Goal: Information Seeking & Learning: Learn about a topic

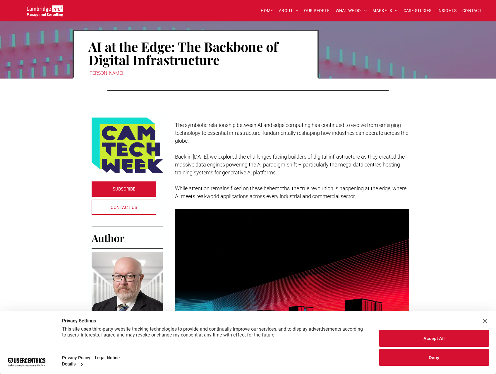
scroll to position [176, 0]
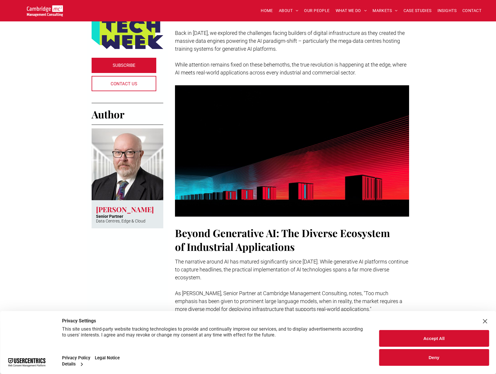
click at [486, 319] on div "Close Layer" at bounding box center [485, 321] width 8 height 8
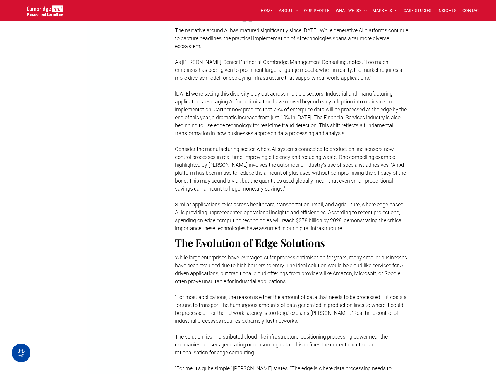
scroll to position [322, 0]
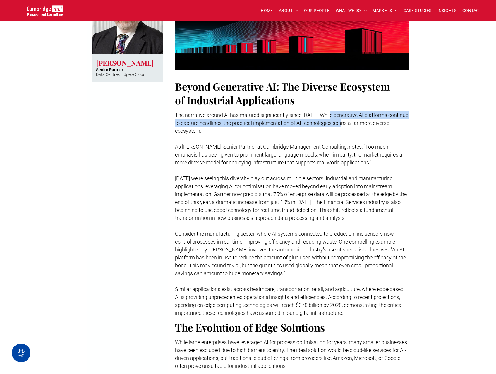
drag, startPoint x: 331, startPoint y: 115, endPoint x: 349, endPoint y: 126, distance: 21.1
click at [349, 126] on p "The narrative around AI has matured significantly since [DATE]. While generativ…" at bounding box center [292, 123] width 234 height 24
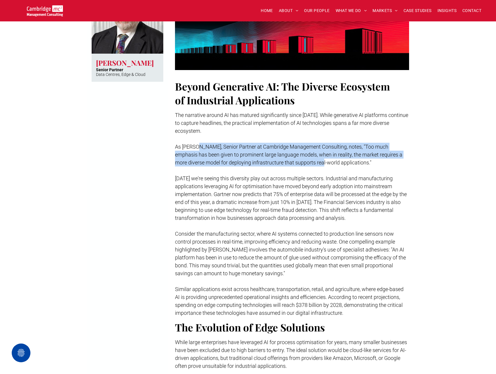
drag, startPoint x: 200, startPoint y: 145, endPoint x: 313, endPoint y: 166, distance: 115.0
click at [313, 166] on p "As [PERSON_NAME], Senior Partner at Cambridge Management Consulting, notes, "To…" at bounding box center [292, 155] width 234 height 24
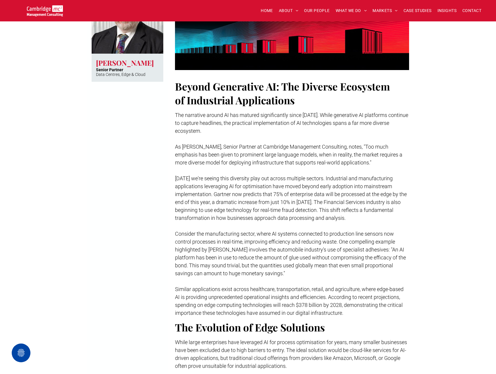
drag, startPoint x: 313, startPoint y: 166, endPoint x: 293, endPoint y: 174, distance: 21.4
click at [293, 174] on p at bounding box center [292, 170] width 234 height 8
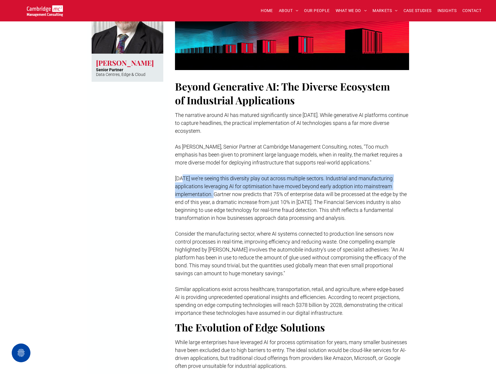
drag, startPoint x: 184, startPoint y: 179, endPoint x: 219, endPoint y: 198, distance: 39.4
click at [219, 198] on p "[DATE] we're seeing this diversity play out across multiple sectors. Industrial…" at bounding box center [292, 197] width 234 height 47
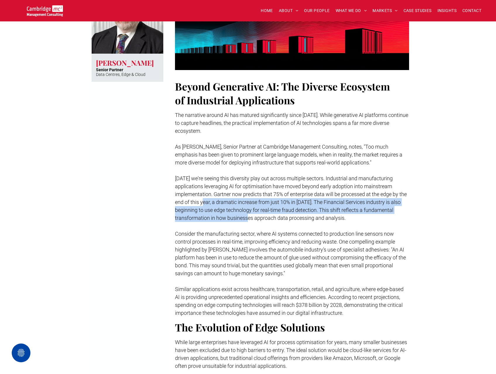
drag, startPoint x: 219, startPoint y: 198, endPoint x: 254, endPoint y: 219, distance: 40.9
click at [254, 219] on span "[DATE] we're seeing this diversity play out across multiple sectors. Industrial…" at bounding box center [291, 198] width 232 height 46
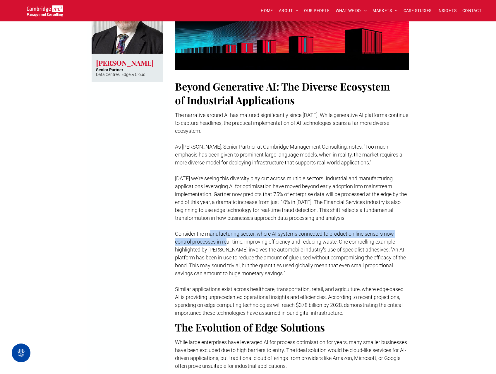
drag, startPoint x: 254, startPoint y: 219, endPoint x: 228, endPoint y: 243, distance: 35.4
click at [228, 243] on span "Consider the manufacturing sector, where AI systems connected to production lin…" at bounding box center [290, 253] width 231 height 46
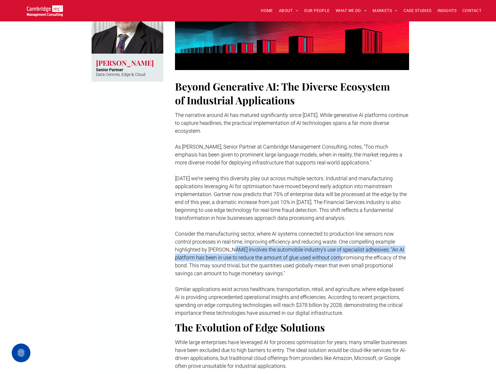
drag, startPoint x: 228, startPoint y: 243, endPoint x: 342, endPoint y: 255, distance: 114.5
click at [342, 255] on span "Consider the manufacturing sector, where AI systems connected to production lin…" at bounding box center [290, 253] width 231 height 46
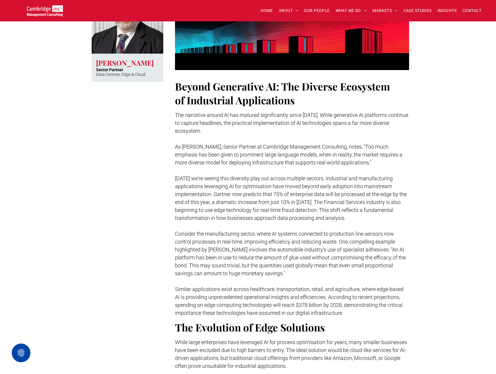
drag, startPoint x: 342, startPoint y: 255, endPoint x: 261, endPoint y: 263, distance: 81.5
click at [261, 263] on span "Consider the manufacturing sector, where AI systems connected to production lin…" at bounding box center [290, 253] width 231 height 46
drag, startPoint x: 229, startPoint y: 255, endPoint x: 261, endPoint y: 256, distance: 32.2
click at [261, 256] on span "Consider the manufacturing sector, where AI systems connected to production lin…" at bounding box center [290, 253] width 231 height 46
drag, startPoint x: 261, startPoint y: 256, endPoint x: 253, endPoint y: 263, distance: 11.2
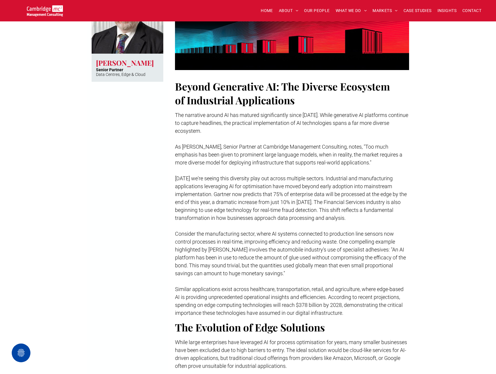
click at [253, 263] on span "Consider the manufacturing sector, where AI systems connected to production lin…" at bounding box center [290, 253] width 231 height 46
drag, startPoint x: 244, startPoint y: 254, endPoint x: 365, endPoint y: 259, distance: 121.6
click at [365, 259] on span "Consider the manufacturing sector, where AI systems connected to production lin…" at bounding box center [290, 253] width 231 height 46
drag, startPoint x: 201, startPoint y: 267, endPoint x: 233, endPoint y: 267, distance: 31.6
click at [233, 267] on span "Consider the manufacturing sector, where AI systems connected to production lin…" at bounding box center [290, 253] width 231 height 46
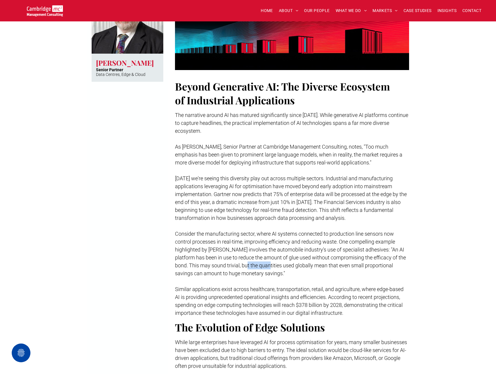
drag, startPoint x: 233, startPoint y: 267, endPoint x: 275, endPoint y: 267, distance: 42.7
click at [275, 267] on span "Consider the manufacturing sector, where AI systems connected to production lin…" at bounding box center [290, 253] width 231 height 46
drag, startPoint x: 275, startPoint y: 267, endPoint x: 304, endPoint y: 266, distance: 28.1
click at [304, 266] on span "Consider the manufacturing sector, where AI systems connected to production lin…" at bounding box center [290, 253] width 231 height 46
drag, startPoint x: 304, startPoint y: 266, endPoint x: 321, endPoint y: 266, distance: 17.0
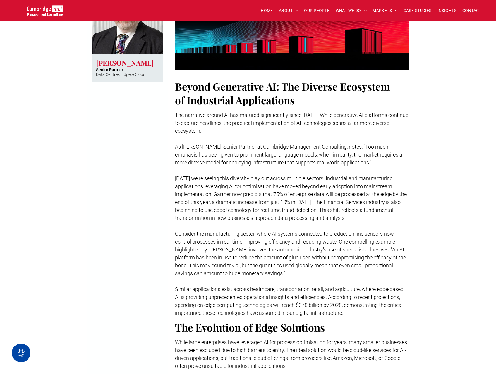
click at [321, 266] on span "Consider the manufacturing sector, where AI systems connected to production lin…" at bounding box center [290, 253] width 231 height 46
drag, startPoint x: 321, startPoint y: 266, endPoint x: 330, endPoint y: 266, distance: 9.7
click at [330, 266] on span "Consider the manufacturing sector, where AI systems connected to production lin…" at bounding box center [290, 253] width 231 height 46
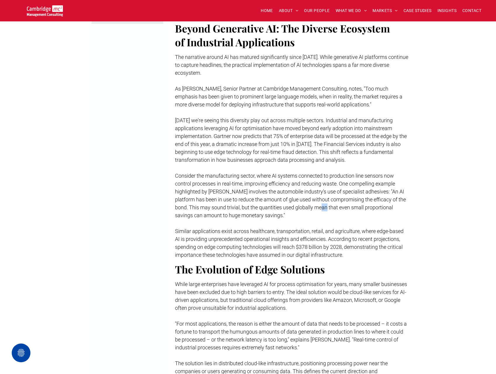
scroll to position [381, 0]
drag, startPoint x: 210, startPoint y: 235, endPoint x: 235, endPoint y: 235, distance: 25.8
click at [235, 235] on span "Similar applications exist across healthcare, transportation, retail, and agric…" at bounding box center [289, 242] width 229 height 30
drag, startPoint x: 235, startPoint y: 235, endPoint x: 298, endPoint y: 252, distance: 65.1
click at [298, 252] on span "Similar applications exist across healthcare, transportation, retail, and agric…" at bounding box center [289, 242] width 229 height 30
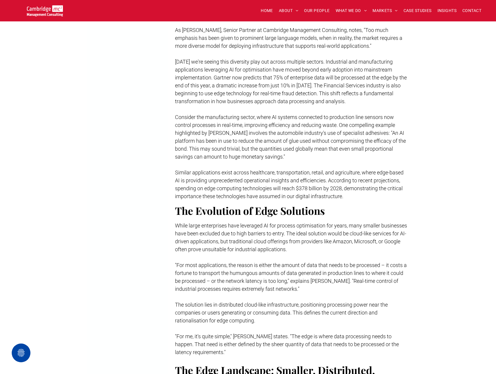
scroll to position [439, 0]
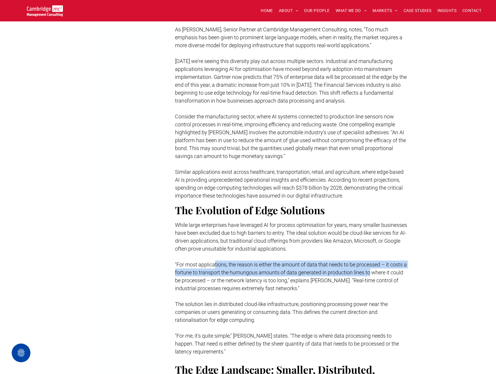
drag, startPoint x: 215, startPoint y: 261, endPoint x: 373, endPoint y: 269, distance: 158.0
click at [373, 269] on span ""For most applications, the reason is either the amount of data that needs to b…" at bounding box center [291, 276] width 232 height 30
drag, startPoint x: 373, startPoint y: 269, endPoint x: 368, endPoint y: 271, distance: 5.5
click at [368, 271] on span ""For most applications, the reason is either the amount of data that needs to b…" at bounding box center [291, 276] width 232 height 30
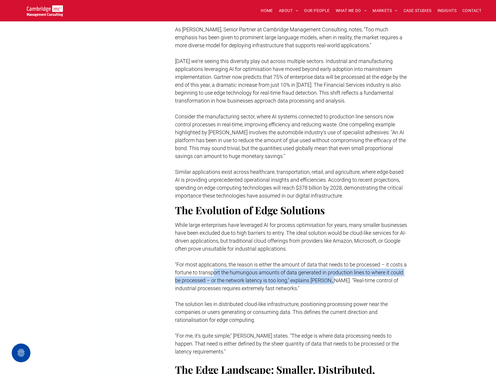
drag, startPoint x: 214, startPoint y: 273, endPoint x: 346, endPoint y: 279, distance: 132.7
click at [346, 279] on span ""For most applications, the reason is either the amount of data that needs to b…" at bounding box center [291, 276] width 232 height 30
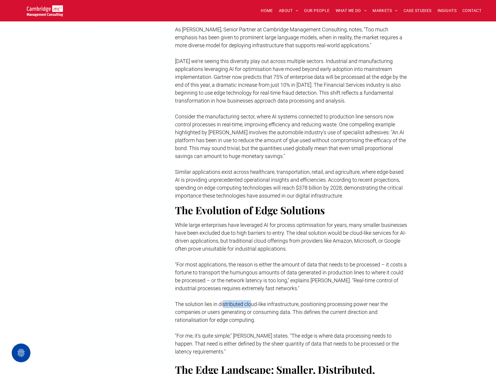
drag, startPoint x: 223, startPoint y: 304, endPoint x: 260, endPoint y: 307, distance: 36.4
click at [260, 307] on p "The solution lies in distributed cloud-like infrastructure, positioning process…" at bounding box center [292, 312] width 234 height 24
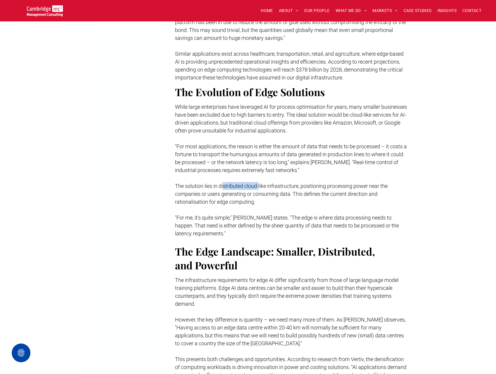
scroll to position [586, 0]
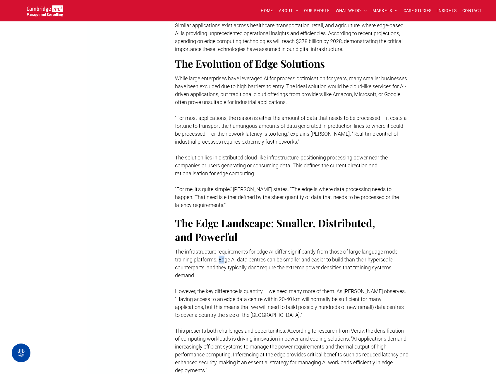
drag, startPoint x: 248, startPoint y: 262, endPoint x: 251, endPoint y: 262, distance: 2.9
click at [251, 262] on span "The infrastructure requirements for edge AI differ significantly from those of …" at bounding box center [287, 263] width 224 height 30
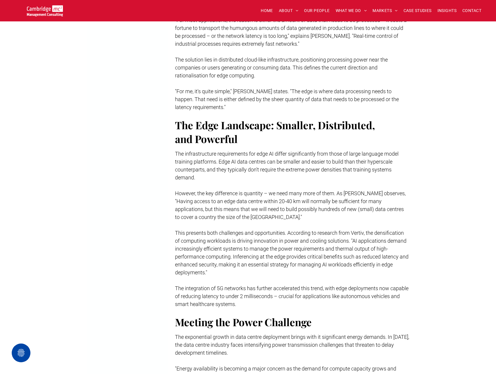
scroll to position [732, 0]
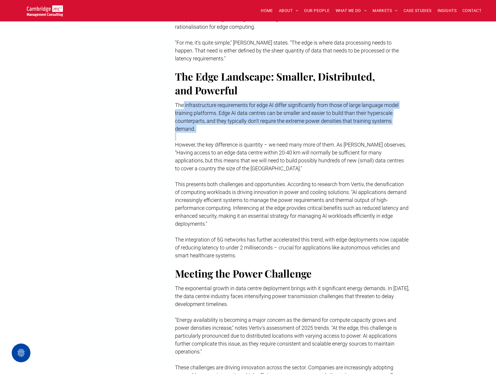
drag, startPoint x: 183, startPoint y: 103, endPoint x: 205, endPoint y: 137, distance: 40.3
click at [205, 137] on div "The infrastructure requirements for edge AI differ significantly from those of …" at bounding box center [292, 179] width 234 height 159
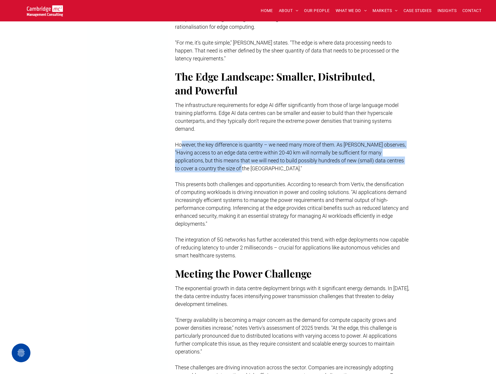
drag, startPoint x: 205, startPoint y: 137, endPoint x: 252, endPoint y: 168, distance: 56.0
click at [252, 168] on p "However, the key difference is quantity – we need many more of them. As [PERSON…" at bounding box center [292, 157] width 234 height 32
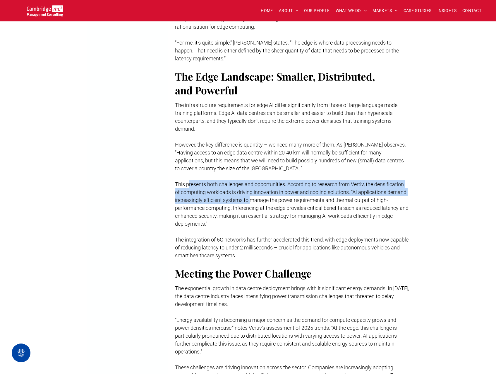
drag, startPoint x: 189, startPoint y: 184, endPoint x: 251, endPoint y: 200, distance: 64.3
click at [251, 200] on span "This presents both challenges and opportunities. According to research from Ver…" at bounding box center [292, 204] width 234 height 46
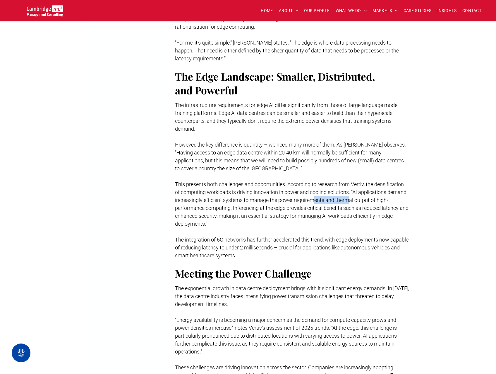
drag, startPoint x: 251, startPoint y: 200, endPoint x: 359, endPoint y: 200, distance: 107.2
click at [359, 200] on span "This presents both challenges and opportunities. According to research from Ver…" at bounding box center [292, 204] width 234 height 46
drag, startPoint x: 247, startPoint y: 206, endPoint x: 295, endPoint y: 208, distance: 47.8
click at [295, 208] on span "This presents both challenges and opportunities. According to research from Ver…" at bounding box center [292, 204] width 234 height 46
drag, startPoint x: 295, startPoint y: 208, endPoint x: 371, endPoint y: 218, distance: 76.4
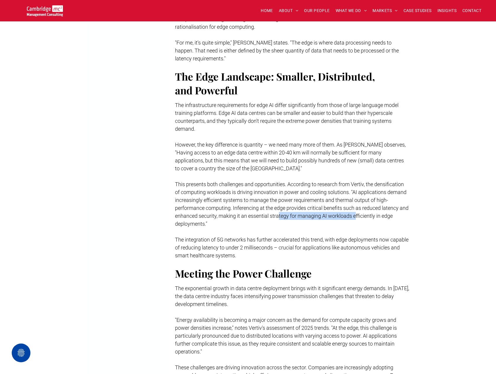
click at [371, 218] on span "This presents both challenges and opportunities. According to research from Ver…" at bounding box center [292, 204] width 234 height 46
drag, startPoint x: 186, startPoint y: 239, endPoint x: 256, endPoint y: 240, distance: 70.3
click at [256, 240] on span "The integration of 5G networks has further accelerated this trend, with edge de…" at bounding box center [292, 247] width 234 height 22
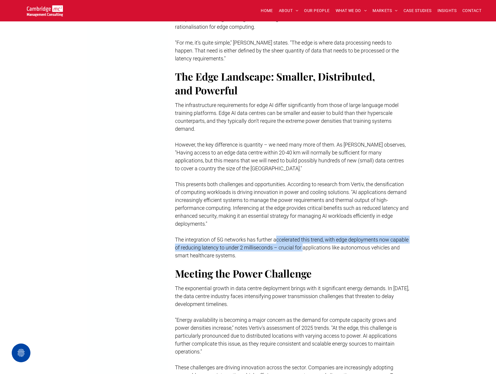
drag, startPoint x: 256, startPoint y: 240, endPoint x: 339, endPoint y: 244, distance: 83.3
click at [339, 244] on span "The integration of 5G networks has further accelerated this trend, with edge de…" at bounding box center [292, 247] width 234 height 22
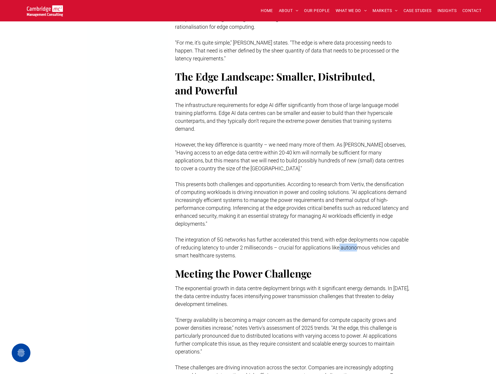
drag, startPoint x: 339, startPoint y: 244, endPoint x: 377, endPoint y: 245, distance: 38.1
click at [377, 245] on span "The integration of 5G networks has further accelerated this trend, with edge de…" at bounding box center [292, 247] width 234 height 22
click at [267, 251] on p "The integration of 5G networks has further accelerated this trend, with edge de…" at bounding box center [292, 247] width 234 height 24
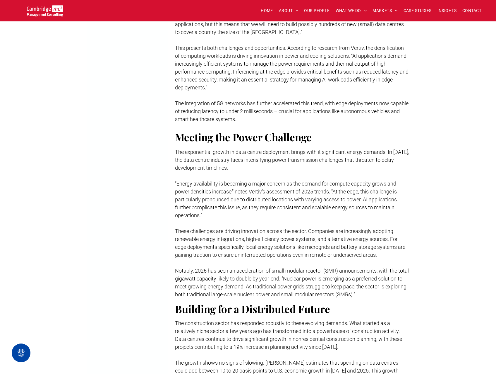
scroll to position [878, 0]
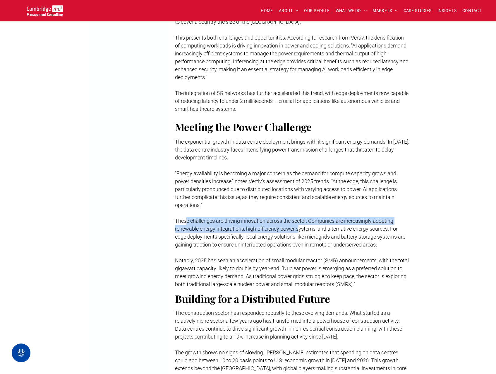
drag, startPoint x: 188, startPoint y: 220, endPoint x: 317, endPoint y: 227, distance: 129.0
click at [317, 227] on span "These challenges are driving innovation across the sector. Companies are increa…" at bounding box center [290, 233] width 230 height 30
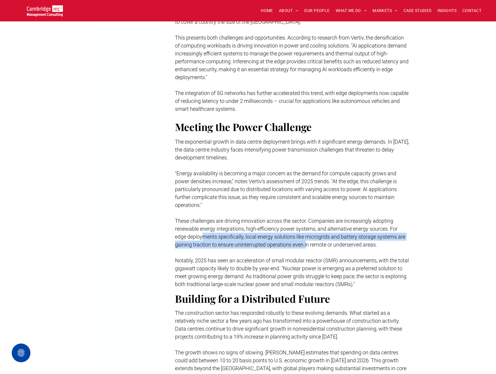
drag, startPoint x: 204, startPoint y: 239, endPoint x: 319, endPoint y: 242, distance: 114.2
click at [319, 242] on span "These challenges are driving innovation across the sector. Companies are increa…" at bounding box center [290, 233] width 230 height 30
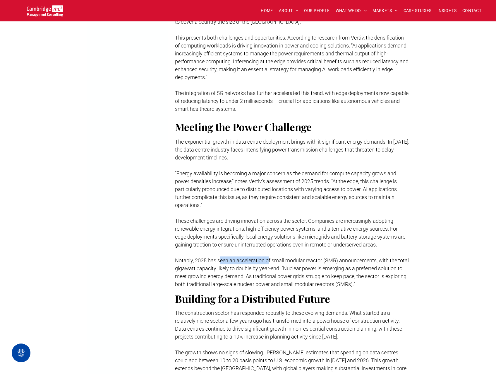
drag, startPoint x: 221, startPoint y: 261, endPoint x: 283, endPoint y: 261, distance: 62.4
click at [283, 261] on span "Notably, 2025 has seen an acceleration of small modular reactor (SMR) announcem…" at bounding box center [292, 272] width 234 height 30
drag, startPoint x: 283, startPoint y: 261, endPoint x: 283, endPoint y: 268, distance: 6.7
click at [283, 268] on span "Notably, 2025 has seen an acceleration of small modular reactor (SMR) announcem…" at bounding box center [292, 272] width 234 height 30
drag, startPoint x: 239, startPoint y: 265, endPoint x: 360, endPoint y: 265, distance: 121.8
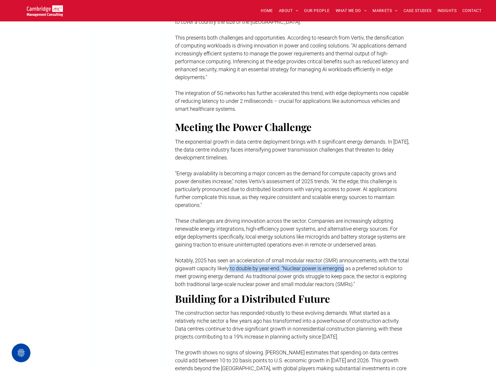
click at [360, 265] on span "Notably, 2025 has seen an acceleration of small modular reactor (SMR) announcem…" at bounding box center [292, 272] width 234 height 30
drag, startPoint x: 360, startPoint y: 265, endPoint x: 210, endPoint y: 278, distance: 151.1
click at [210, 278] on span "Notably, 2025 has seen an acceleration of small modular reactor (SMR) announcem…" at bounding box center [292, 272] width 234 height 30
drag, startPoint x: 242, startPoint y: 268, endPoint x: 381, endPoint y: 272, distance: 138.8
click at [381, 272] on p "Notably, 2025 has seen an acceleration of small modular reactor (SMR) announcem…" at bounding box center [292, 272] width 234 height 32
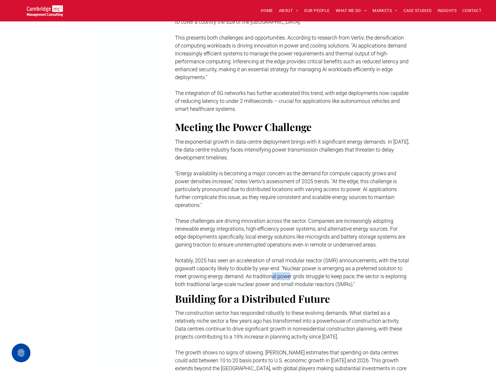
drag, startPoint x: 381, startPoint y: 272, endPoint x: 324, endPoint y: 279, distance: 58.1
click at [324, 279] on span "Notably, 2025 has seen an acceleration of small modular reactor (SMR) announcem…" at bounding box center [292, 272] width 234 height 30
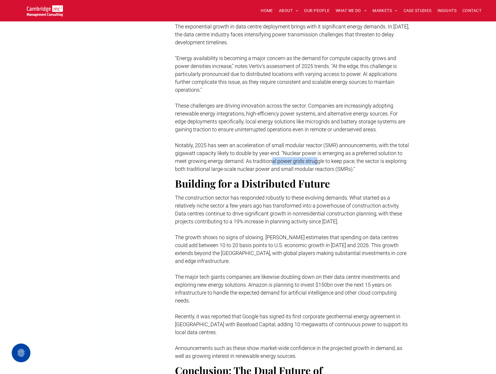
scroll to position [1025, 0]
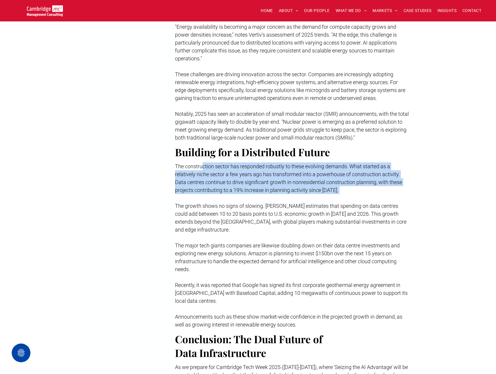
drag, startPoint x: 201, startPoint y: 165, endPoint x: 238, endPoint y: 195, distance: 47.5
click at [238, 195] on div "The construction sector has responded robustly to these evolving demands. What …" at bounding box center [292, 245] width 234 height 167
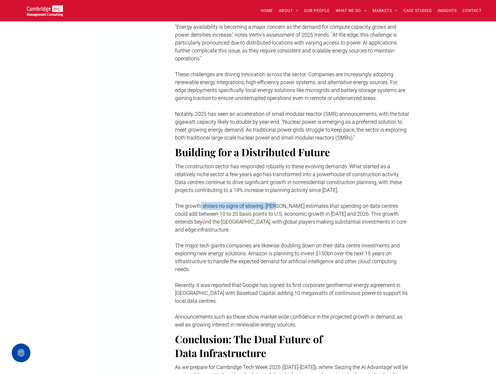
drag, startPoint x: 238, startPoint y: 195, endPoint x: 278, endPoint y: 207, distance: 41.5
click at [278, 207] on span "The growth shows no signs of slowing. [PERSON_NAME] estimates that spending on …" at bounding box center [291, 218] width 232 height 30
drag, startPoint x: 278, startPoint y: 207, endPoint x: 353, endPoint y: 210, distance: 75.0
click at [353, 210] on p "The growth shows no signs of slowing. [PERSON_NAME] estimates that spending on …" at bounding box center [292, 218] width 234 height 32
drag, startPoint x: 353, startPoint y: 210, endPoint x: 394, endPoint y: 210, distance: 41.0
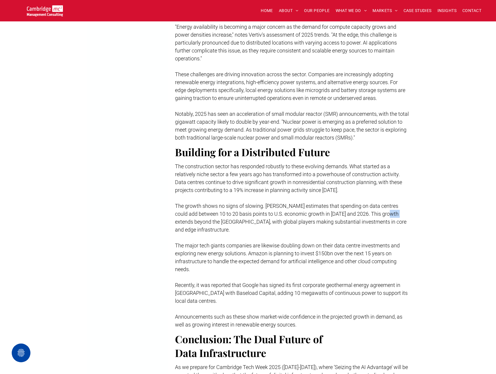
click at [394, 210] on p "The growth shows no signs of slowing. [PERSON_NAME] estimates that spending on …" at bounding box center [292, 218] width 234 height 32
drag, startPoint x: 394, startPoint y: 210, endPoint x: 260, endPoint y: 216, distance: 133.9
click at [277, 217] on p "The growth shows no signs of slowing. [PERSON_NAME] estimates that spending on …" at bounding box center [292, 218] width 234 height 32
drag, startPoint x: 203, startPoint y: 214, endPoint x: 230, endPoint y: 214, distance: 27.5
click at [230, 214] on span "The growth shows no signs of slowing. [PERSON_NAME] estimates that spending on …" at bounding box center [291, 218] width 232 height 30
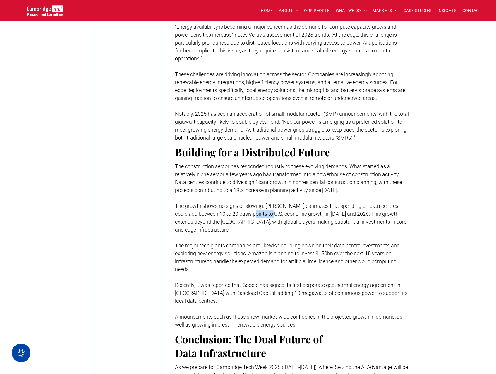
drag, startPoint x: 230, startPoint y: 214, endPoint x: 268, endPoint y: 212, distance: 37.5
click at [268, 212] on span "The growth shows no signs of slowing. [PERSON_NAME] estimates that spending on …" at bounding box center [291, 218] width 232 height 30
drag, startPoint x: 268, startPoint y: 212, endPoint x: 289, endPoint y: 211, distance: 21.4
click at [289, 211] on span "The growth shows no signs of slowing. [PERSON_NAME] estimates that spending on …" at bounding box center [291, 218] width 232 height 30
drag, startPoint x: 289, startPoint y: 211, endPoint x: 333, endPoint y: 210, distance: 43.3
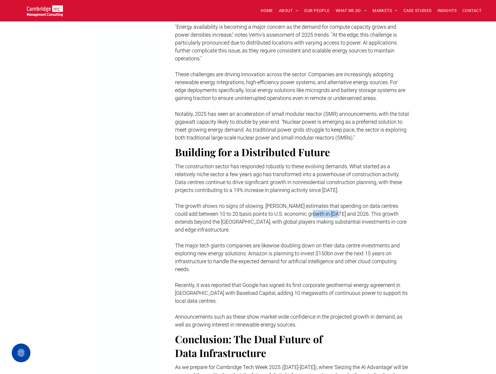
click at [333, 210] on span "The growth shows no signs of slowing. [PERSON_NAME] estimates that spending on …" at bounding box center [291, 218] width 232 height 30
drag, startPoint x: 333, startPoint y: 210, endPoint x: 355, endPoint y: 211, distance: 22.9
click at [355, 211] on span "The growth shows no signs of slowing. [PERSON_NAME] estimates that spending on …" at bounding box center [291, 218] width 232 height 30
drag, startPoint x: 202, startPoint y: 221, endPoint x: 220, endPoint y: 221, distance: 18.2
click at [220, 221] on span "The growth shows no signs of slowing. [PERSON_NAME] estimates that spending on …" at bounding box center [291, 218] width 232 height 30
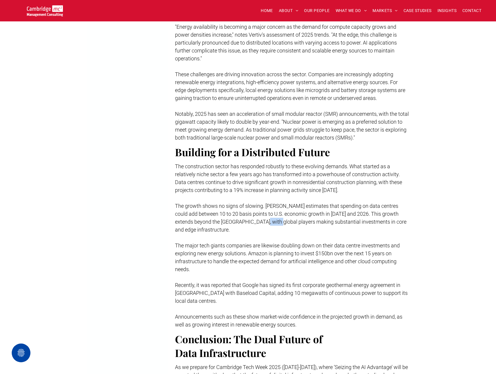
drag, startPoint x: 220, startPoint y: 221, endPoint x: 272, endPoint y: 221, distance: 51.2
click at [272, 221] on span "The growth shows no signs of slowing. [PERSON_NAME] estimates that spending on …" at bounding box center [291, 218] width 232 height 30
drag, startPoint x: 272, startPoint y: 221, endPoint x: 348, endPoint y: 225, distance: 76.5
click at [348, 225] on p "The growth shows no signs of slowing. [PERSON_NAME] estimates that spending on …" at bounding box center [292, 218] width 234 height 32
drag
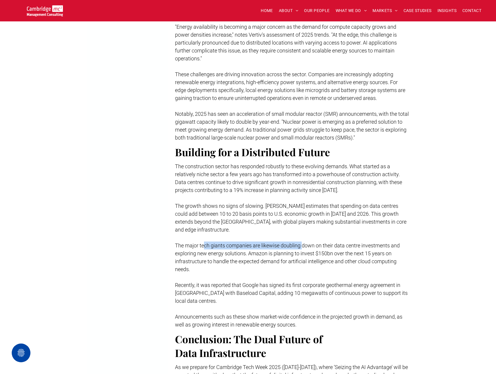
click at [320, 246] on span "The major tech giants companies are likewise doubling down on their data centre…" at bounding box center [287, 257] width 225 height 30
click at [369, 247] on span "The major tech giants companies are likewise doubling down on their data centre…" at bounding box center [287, 257] width 225 height 30
click at [247, 251] on span "The major tech giants companies are likewise doubling down on their data centre…" at bounding box center [287, 257] width 225 height 30
click at [312, 252] on span "The major tech giants companies are likewise doubling down on their data centre…" at bounding box center [287, 257] width 225 height 30
click at [359, 253] on span "The major tech giants companies are likewise doubling down on their data centre…" at bounding box center [287, 257] width 225 height 30
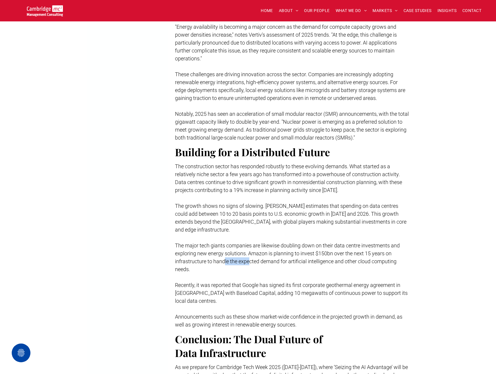
click at [255, 262] on span "The major tech giants companies are likewise doubling down on their data centre…" at bounding box center [287, 257] width 225 height 30
click at [314, 262] on span "The major tech giants companies are likewise doubling down on their data centre…" at bounding box center [287, 257] width 225 height 30
click at [287, 285] on span "Recently, it was reported that Google has signed its first corporate geothermal…" at bounding box center [291, 293] width 233 height 22
click at [311, 286] on span "Recently, it was reported that Google has signed its first corporate geothermal…" at bounding box center [291, 293] width 233 height 22
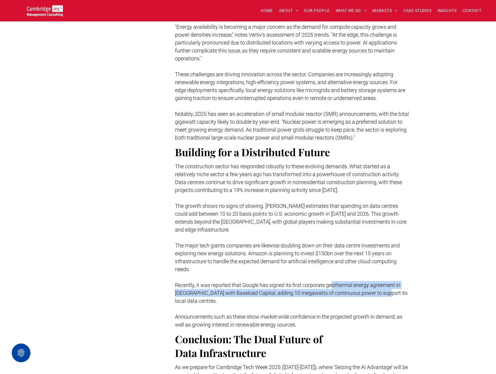
click at [391, 292] on span "Recently, it was reported that Google has signed its first corporate geothermal…" at bounding box center [291, 293] width 233 height 22
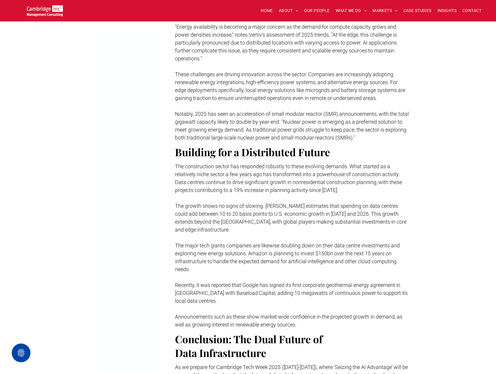
click at [315, 302] on p "Recently, it was reported that Google has signed its first corporate geothermal…" at bounding box center [292, 293] width 234 height 24
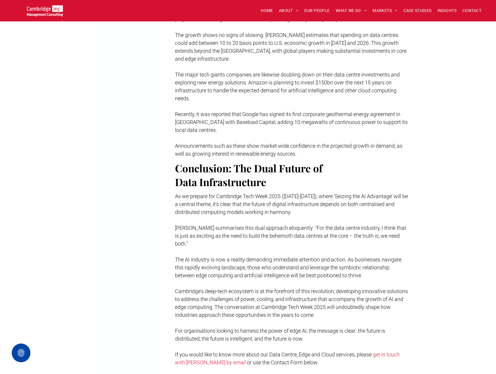
scroll to position [1200, 0]
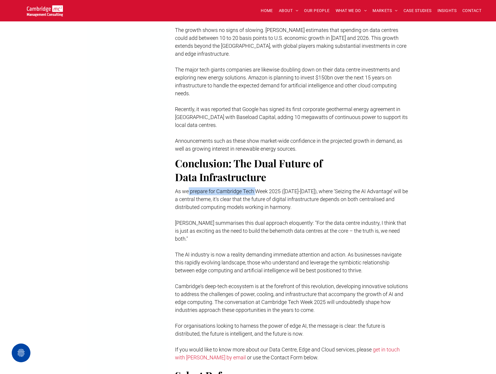
click at [294, 195] on p "As we prepare for Cambridge Tech Week 2025 ([DATE]-[DATE]), where ‘Seizing the …" at bounding box center [292, 199] width 234 height 24
click at [324, 200] on span "As we prepare for Cambridge Tech Week 2025 ([DATE]-[DATE]), where ‘Seizing the …" at bounding box center [291, 199] width 233 height 22
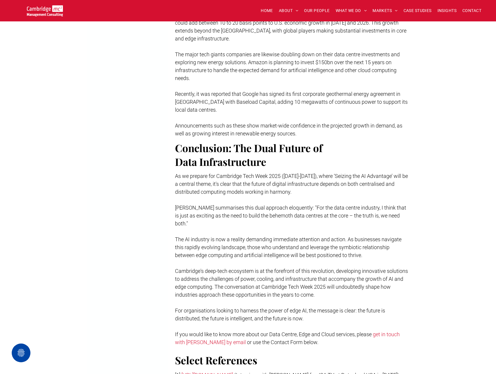
scroll to position [1230, 0]
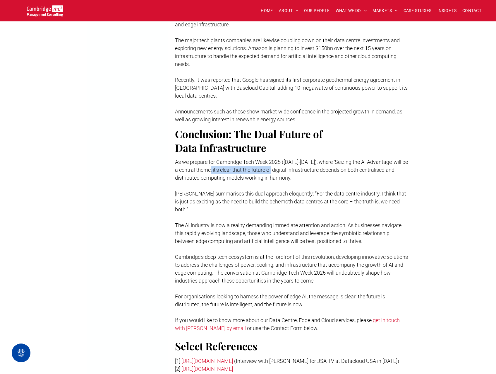
click at [292, 174] on p "As we prepare for Cambridge Tech Week 2025 ([DATE]-[DATE]), where ‘Seizing the …" at bounding box center [292, 170] width 234 height 24
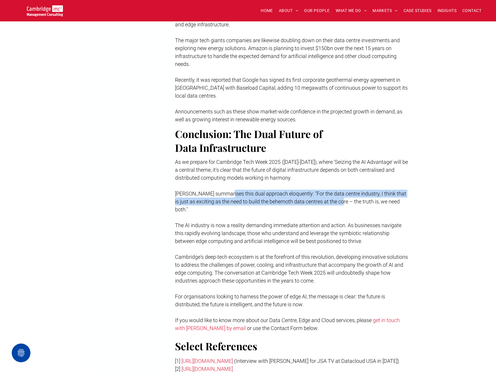
click at [345, 198] on p "[PERSON_NAME] summarises this dual approach eloquently: "For the data centre in…" at bounding box center [292, 201] width 234 height 24
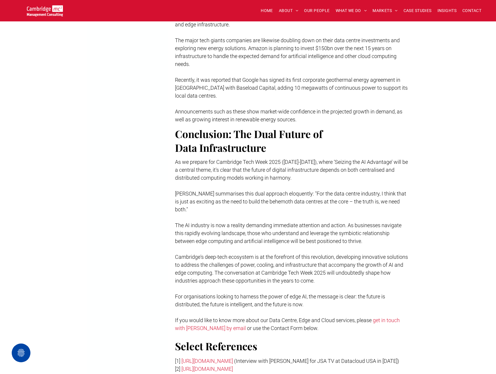
click at [253, 209] on p "[PERSON_NAME] summarises this dual approach eloquently: "For the data centre in…" at bounding box center [292, 201] width 234 height 24
click at [326, 201] on span "[PERSON_NAME] summarises this dual approach eloquently: "For the data centre in…" at bounding box center [290, 201] width 231 height 22
click at [292, 219] on p at bounding box center [292, 217] width 234 height 8
click at [360, 224] on span "The AI industry is now a reality demanding immediate attention and action. As b…" at bounding box center [288, 233] width 227 height 22
click at [271, 230] on span "The AI industry is now a reality demanding immediate attention and action. As b…" at bounding box center [288, 233] width 227 height 22
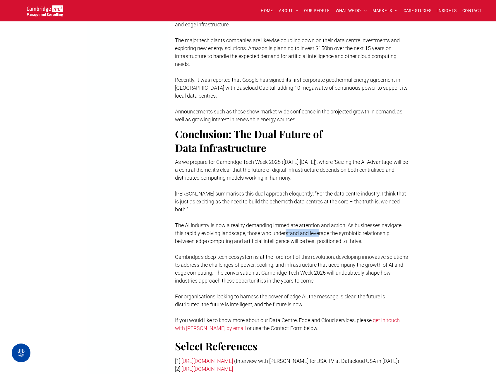
click at [328, 229] on p "The AI industry is now a reality demanding immediate attention and action. As b…" at bounding box center [292, 233] width 234 height 24
click at [373, 226] on span "The AI industry is now a reality demanding immediate attention and action. As b…" at bounding box center [288, 233] width 227 height 22
click at [258, 239] on p "The AI industry is now a reality demanding immediate attention and action. As b…" at bounding box center [292, 233] width 234 height 24
click at [287, 239] on span "The AI industry is now a reality demanding immediate attention and action. As b…" at bounding box center [288, 233] width 227 height 22
click at [329, 241] on span "The AI industry is now a reality demanding immediate attention and action. As b…" at bounding box center [288, 233] width 227 height 22
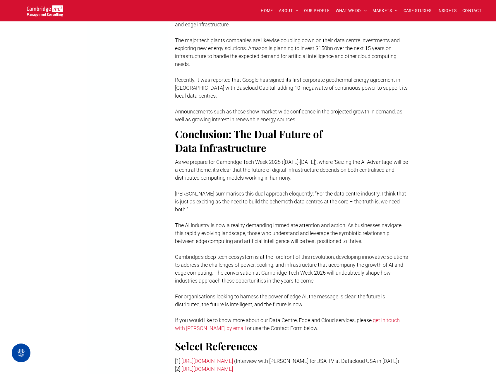
click at [311, 254] on span "Cambridge's deep-tech ecosystem is at the forefront of this revolution, develop…" at bounding box center [291, 269] width 233 height 30
click at [345, 251] on div "As we prepare for Cambridge Tech Week 2025 ([DATE]-[DATE]), where ‘Seizing the …" at bounding box center [292, 244] width 234 height 175
click at [287, 267] on span "Cambridge's deep-tech ecosystem is at the forefront of this revolution, develop…" at bounding box center [291, 269] width 233 height 30
click at [278, 276] on p "Cambridge's deep-tech ecosystem is at the forefront of this revolution, develop…" at bounding box center [292, 269] width 234 height 32
click at [283, 296] on span "For organisations looking to harness the power of edge AI, the message is clear…" at bounding box center [280, 300] width 210 height 14
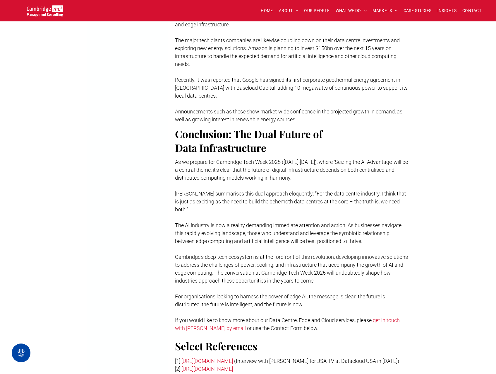
click at [332, 299] on span "For organisations looking to harness the power of edge AI, the message is clear…" at bounding box center [280, 300] width 210 height 14
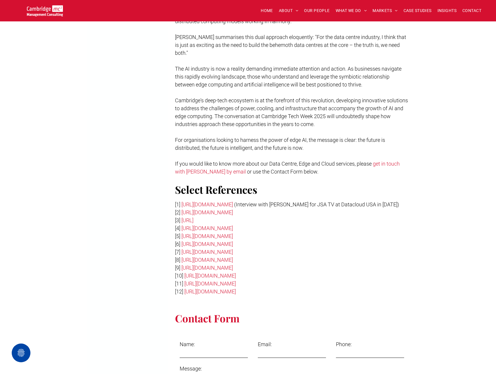
scroll to position [1405, 0]
